Goal: Navigation & Orientation: Understand site structure

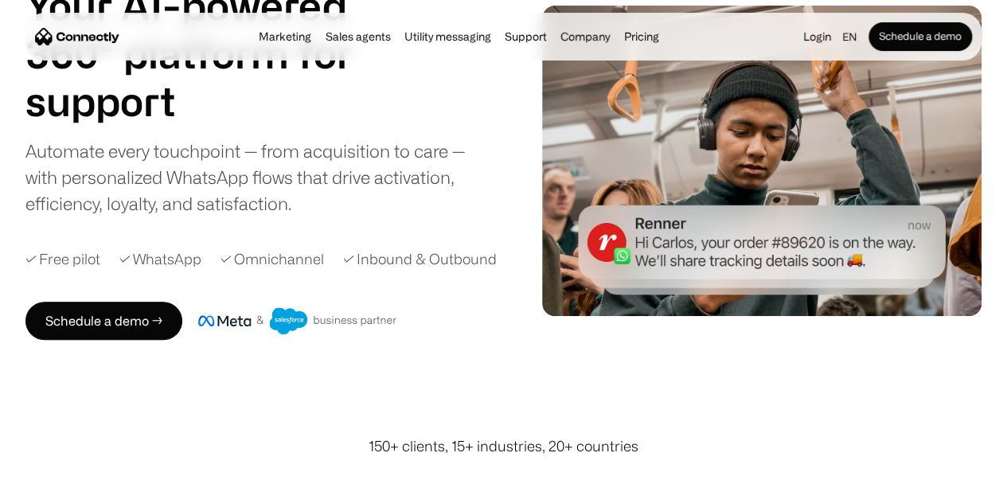
scroll to position [80, 0]
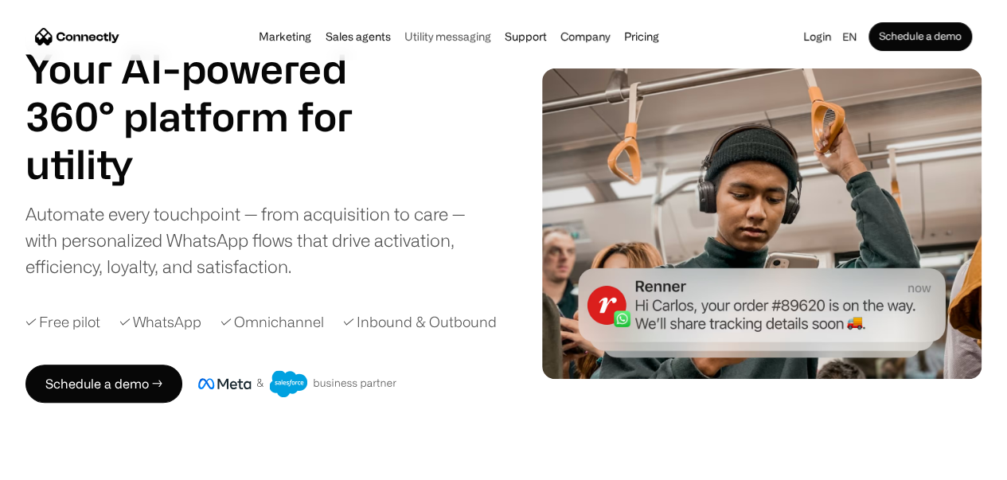
click at [440, 43] on link "Utility messaging" at bounding box center [448, 36] width 96 height 13
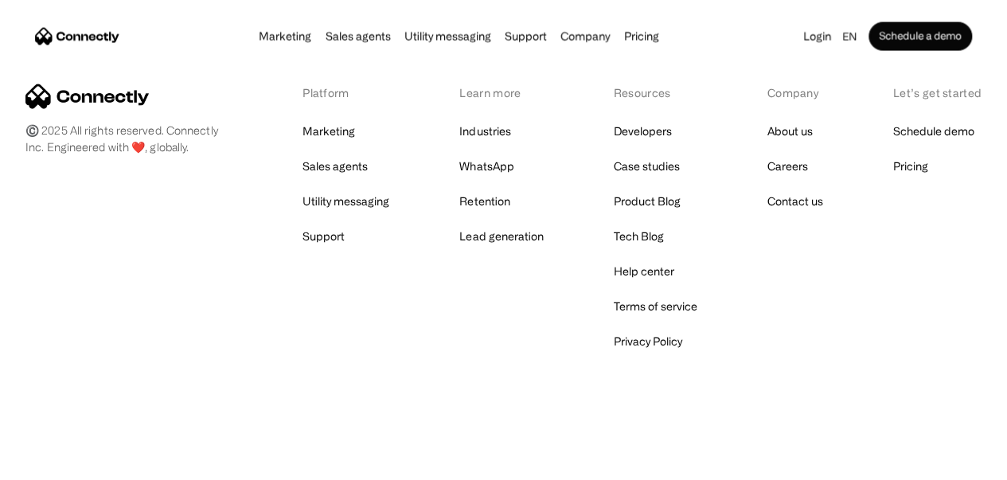
scroll to position [4936, 0]
click at [492, 143] on link "Industries" at bounding box center [484, 131] width 51 height 22
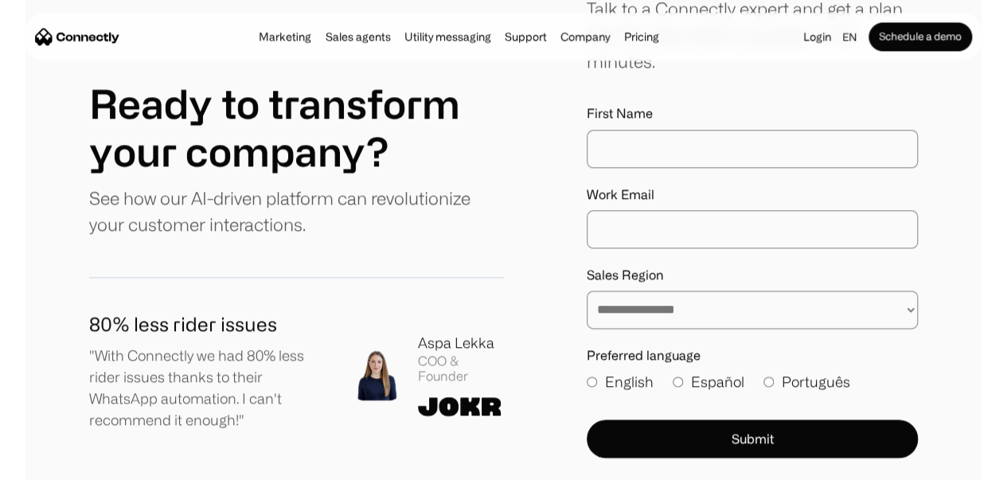
scroll to position [4015, 0]
